Goal: Information Seeking & Learning: Learn about a topic

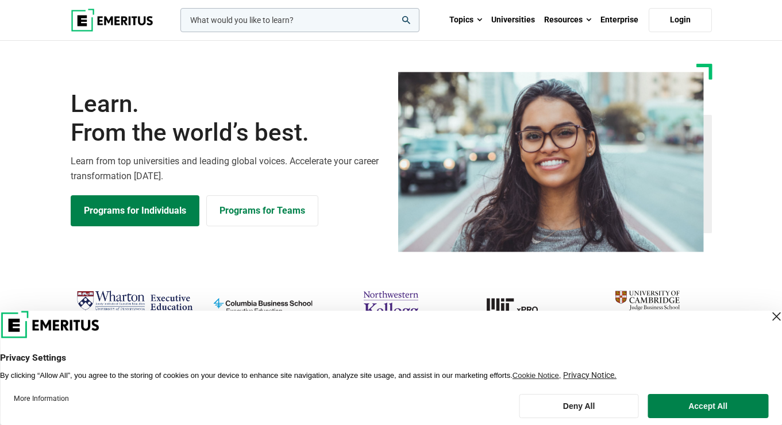
click at [768, 316] on div "Close Layer" at bounding box center [776, 317] width 16 height 16
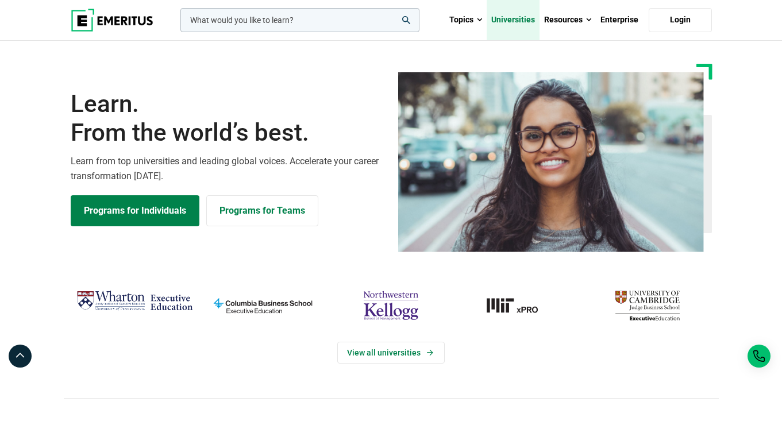
click at [526, 16] on link "Universities" at bounding box center [513, 20] width 53 height 40
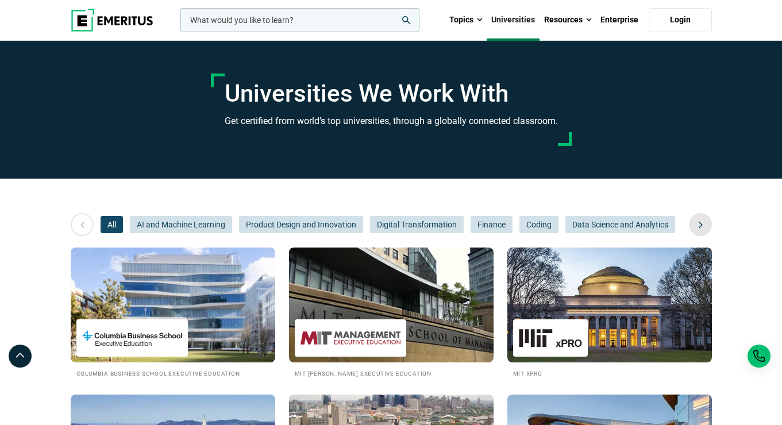
click at [708, 225] on icon at bounding box center [701, 224] width 20 height 21
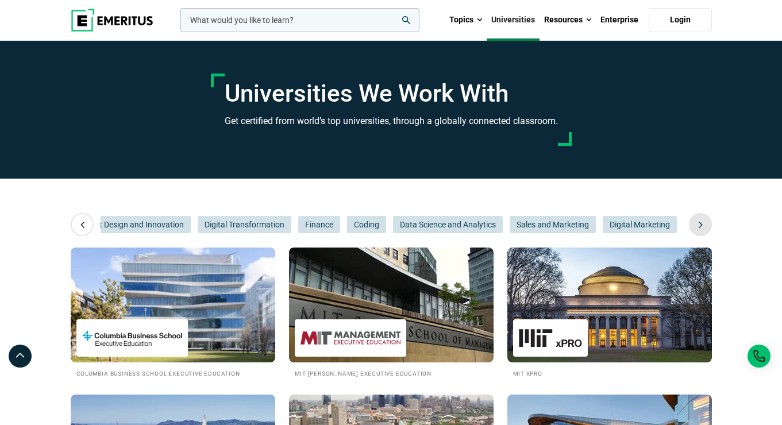
click at [708, 225] on icon at bounding box center [701, 224] width 20 height 21
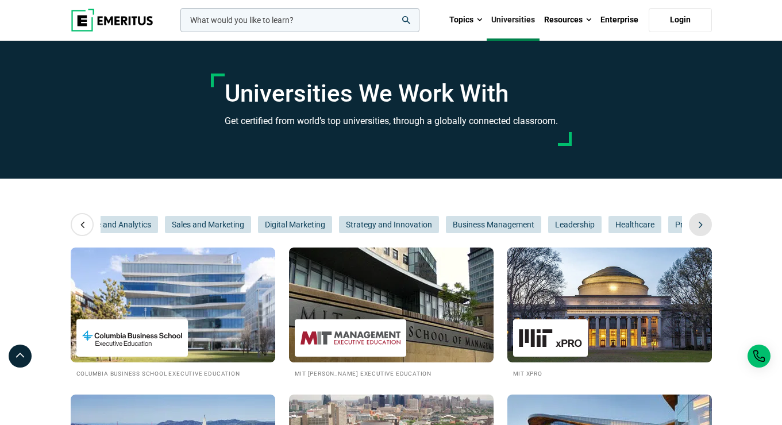
click at [708, 225] on icon at bounding box center [701, 224] width 20 height 21
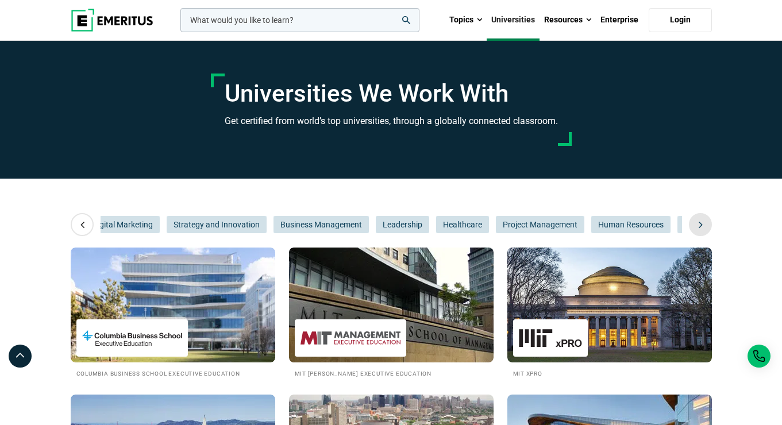
click at [708, 225] on icon at bounding box center [701, 224] width 20 height 21
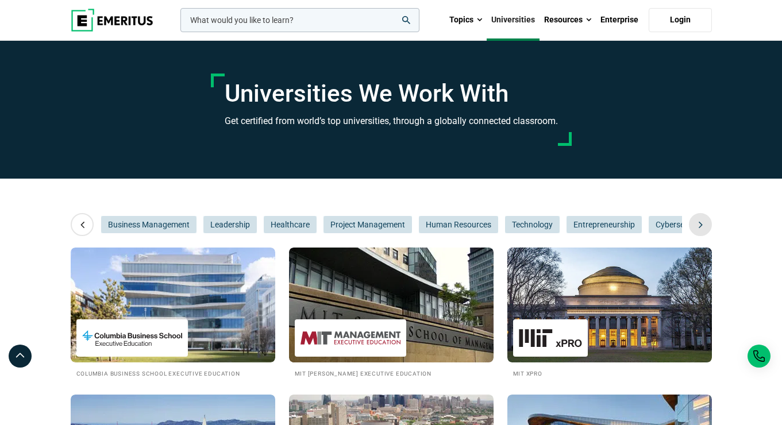
click at [708, 225] on icon at bounding box center [701, 224] width 20 height 21
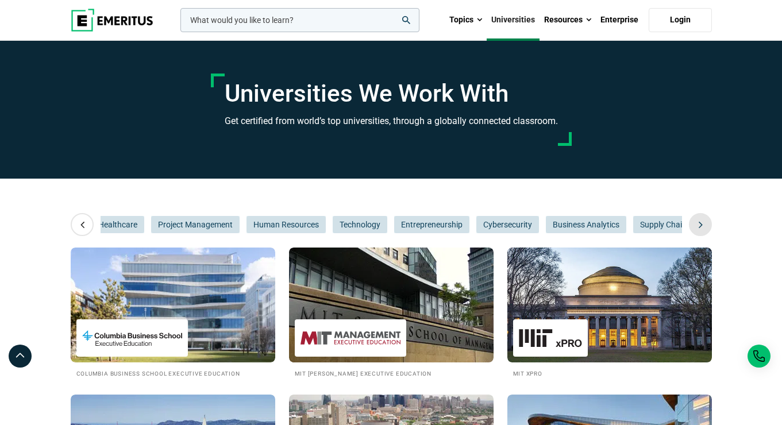
click at [708, 225] on icon at bounding box center [701, 224] width 20 height 21
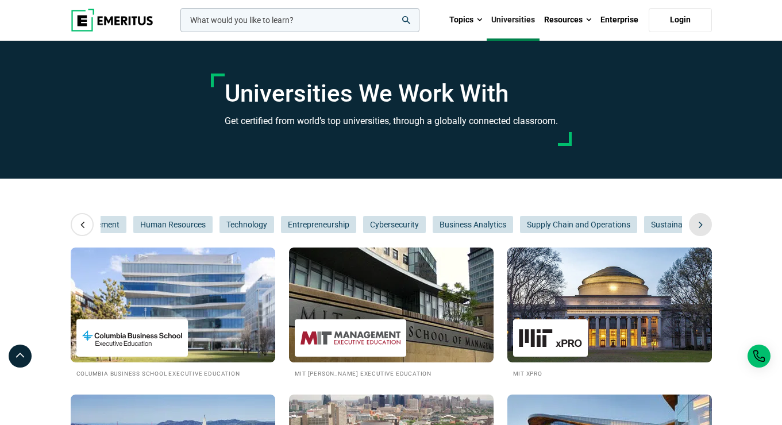
scroll to position [0, 1171]
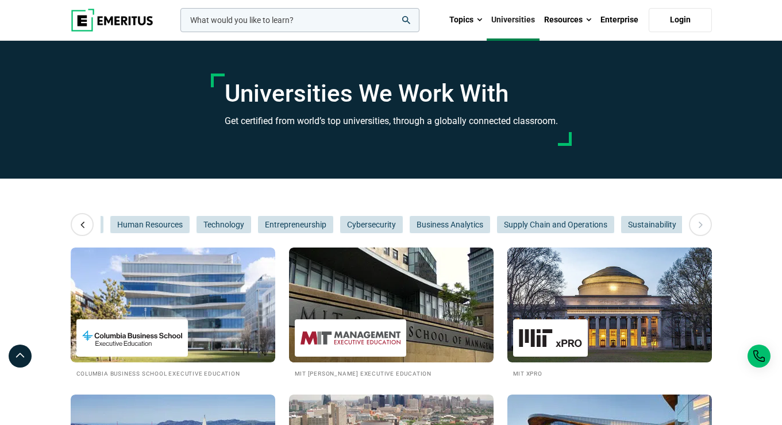
click at [708, 225] on icon at bounding box center [701, 224] width 20 height 21
click at [355, 232] on span "Cybersecurity" at bounding box center [371, 224] width 63 height 17
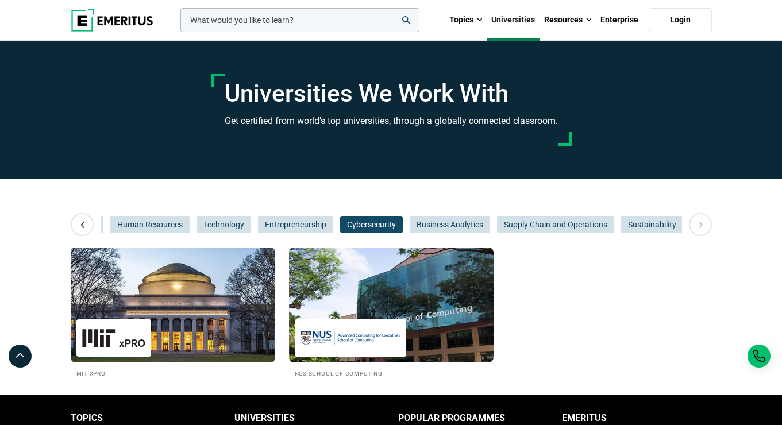
click at [166, 351] on img at bounding box center [172, 305] width 225 height 126
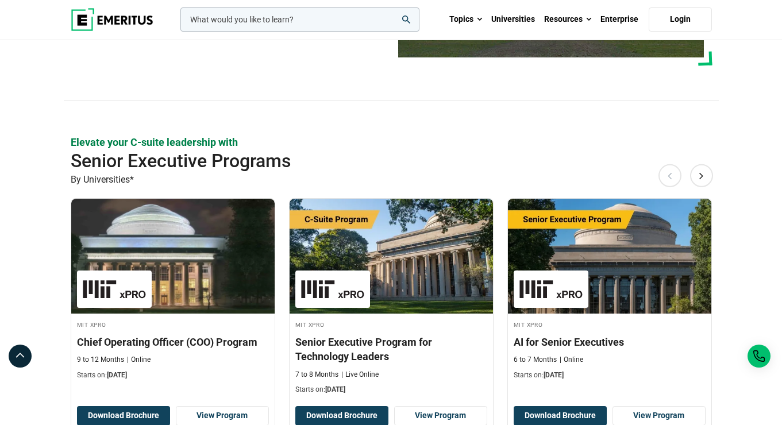
scroll to position [287, 0]
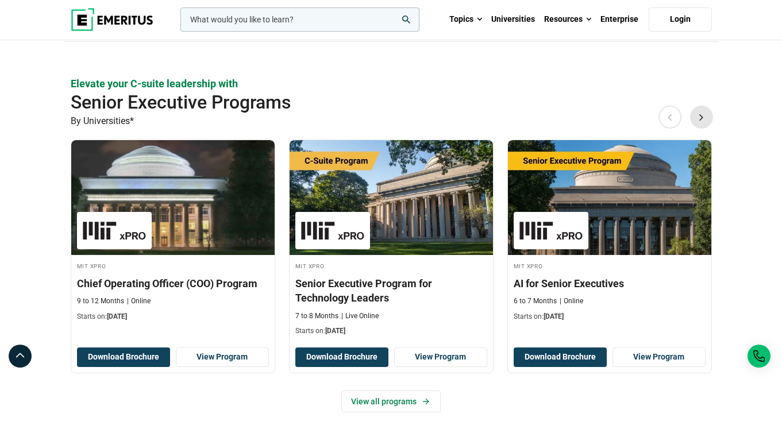
click at [699, 114] on button "Next" at bounding box center [701, 117] width 23 height 23
